Goal: Transaction & Acquisition: Purchase product/service

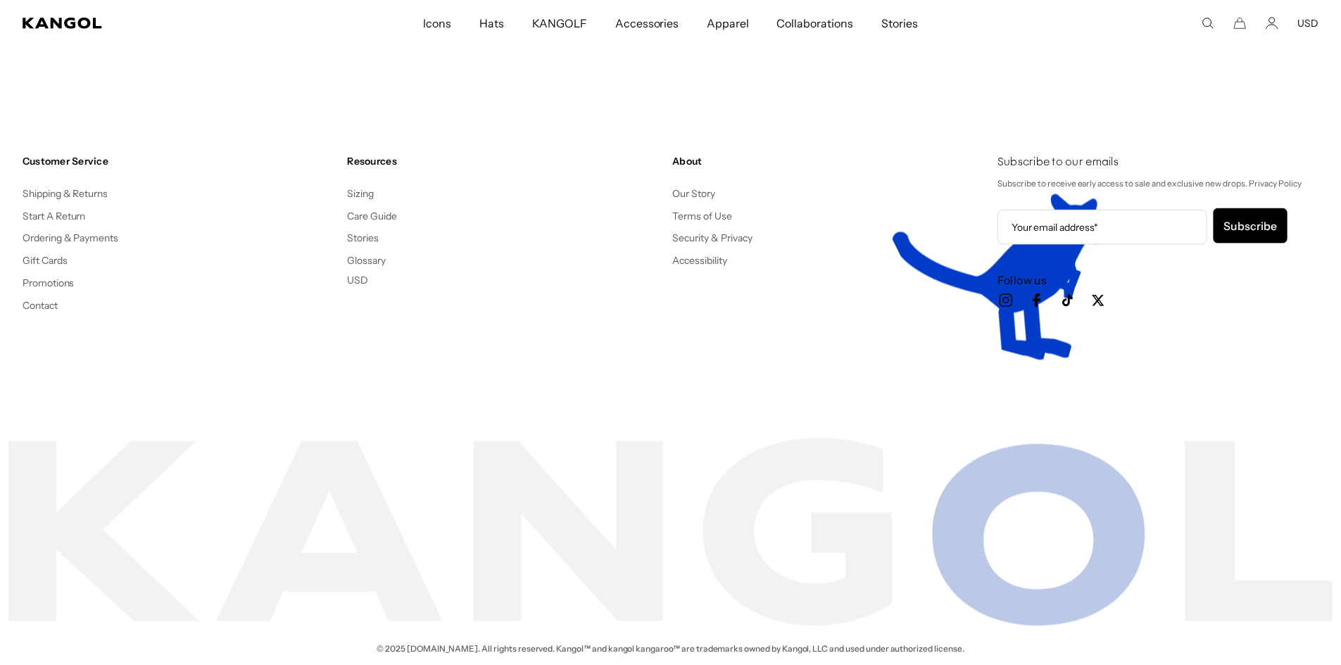
scroll to position [1604, 0]
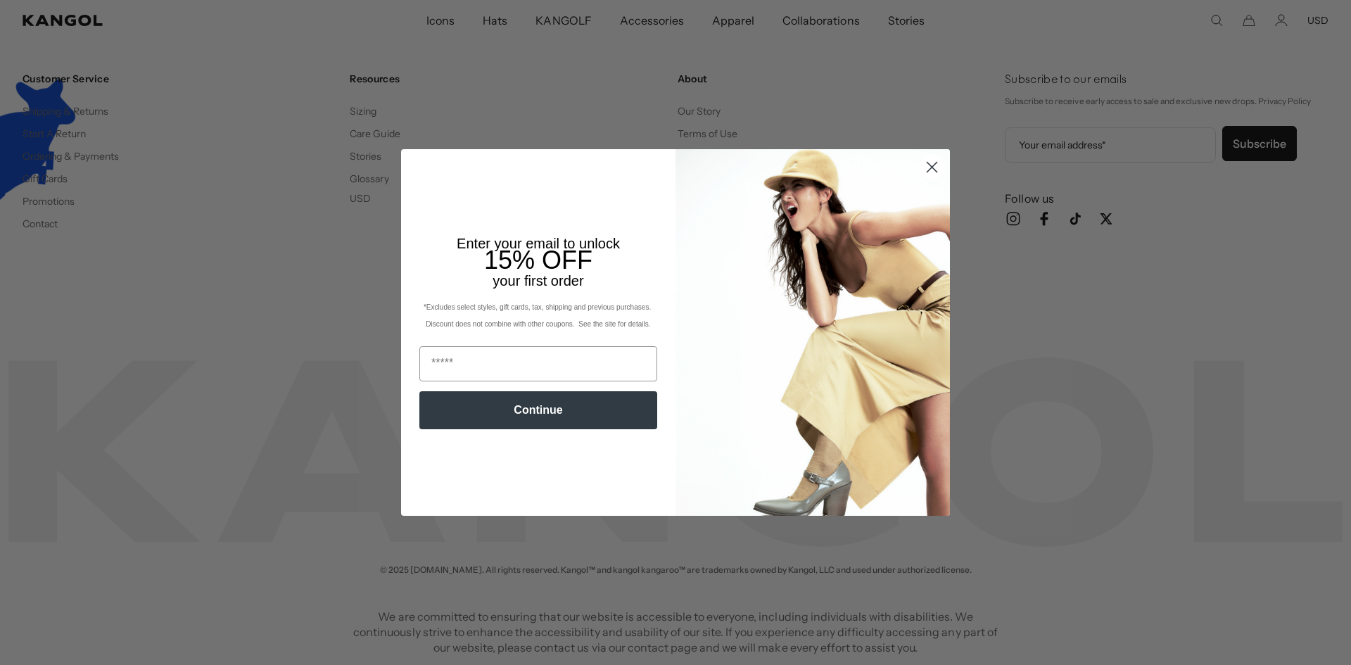
click at [928, 165] on icon "Close dialog" at bounding box center [933, 168] width 10 height 10
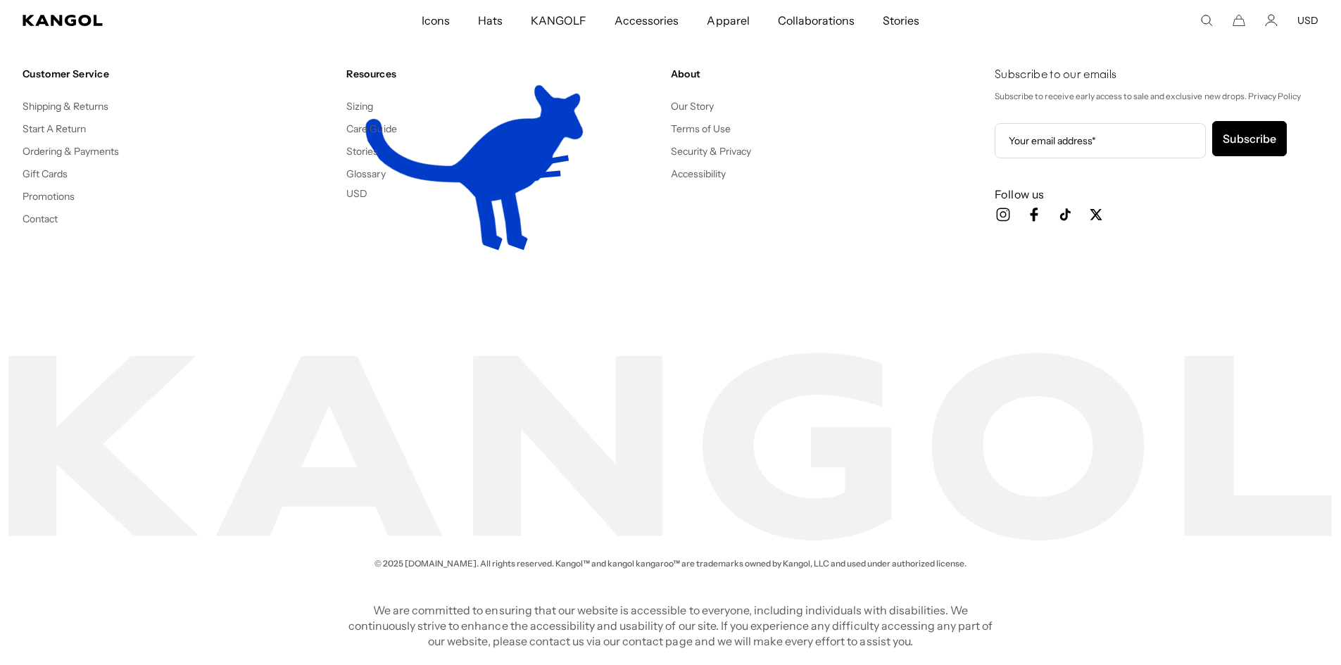
scroll to position [0, 0]
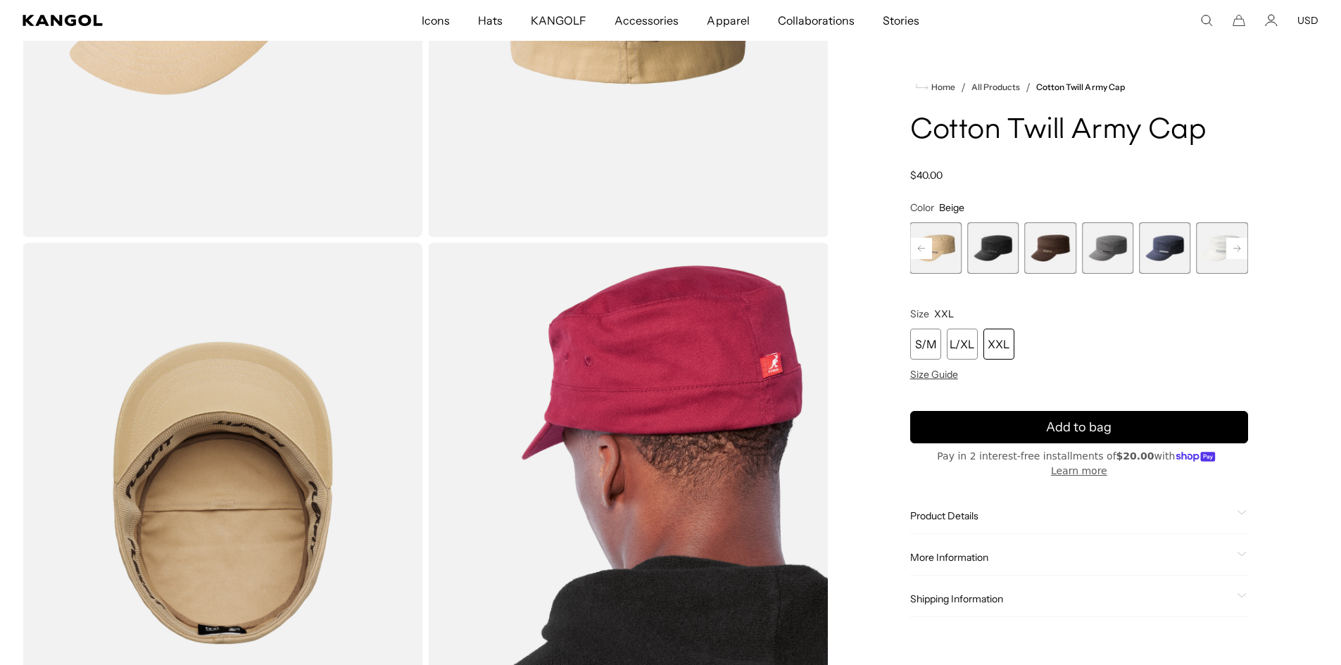
scroll to position [0, 290]
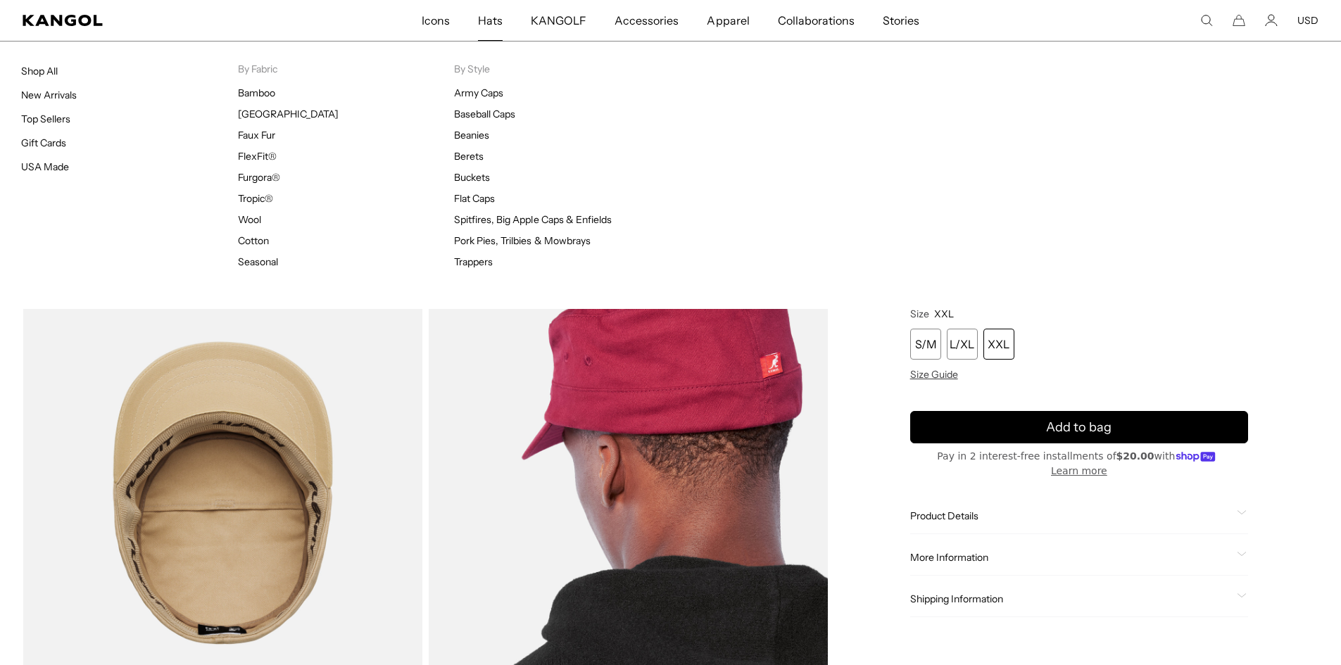
click at [492, 13] on span "Hats" at bounding box center [490, 20] width 25 height 41
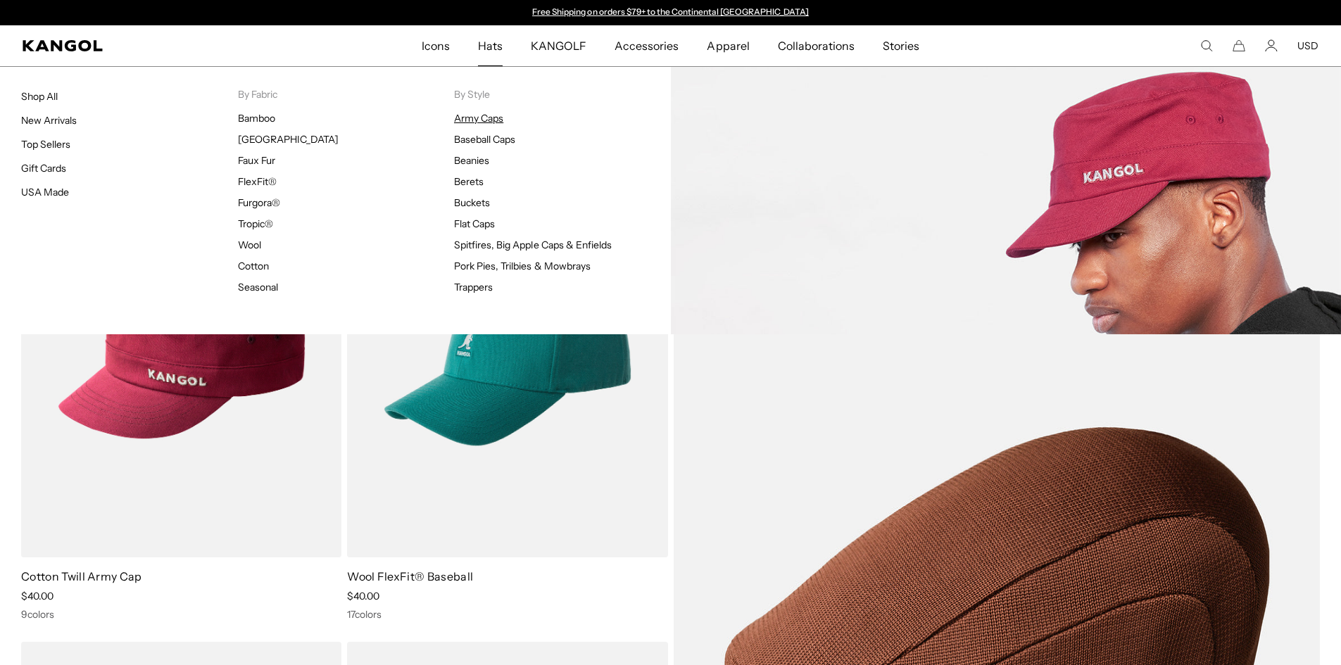
click at [477, 120] on link "Army Caps" at bounding box center [478, 118] width 49 height 13
